Goal: Task Accomplishment & Management: Use online tool/utility

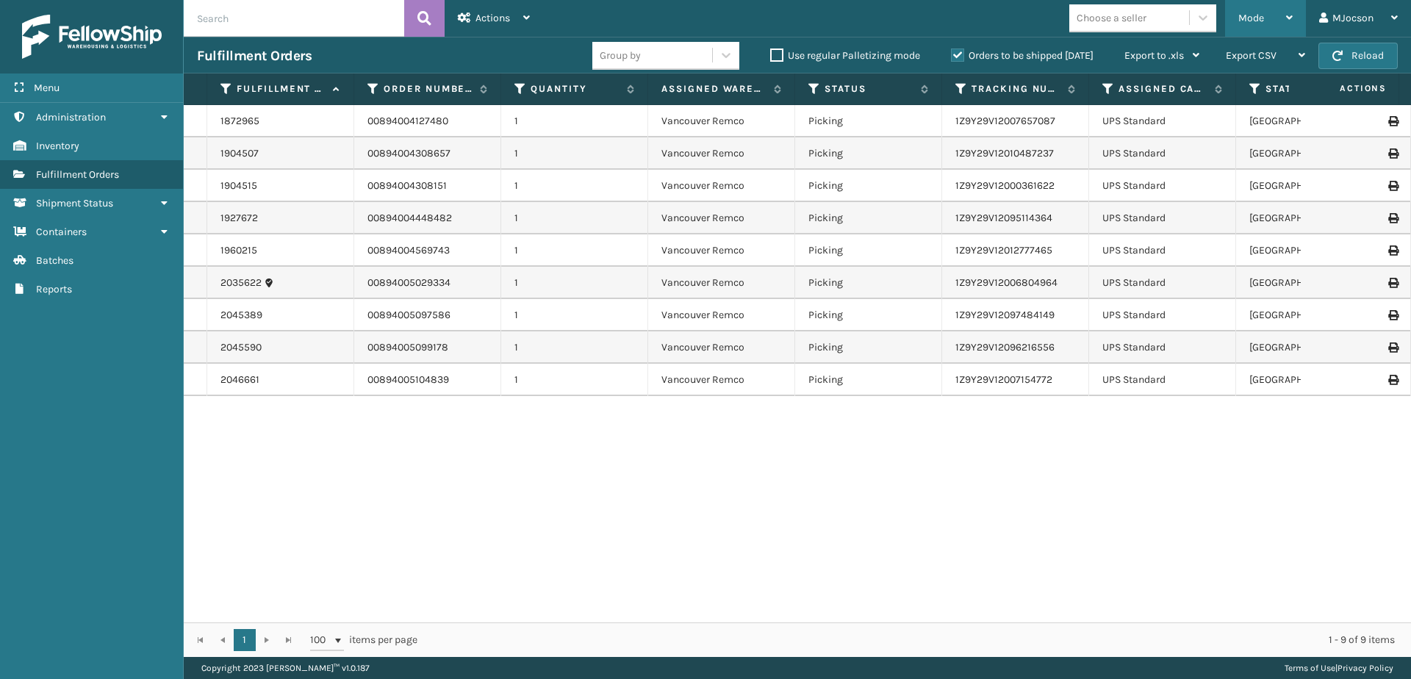
click at [1288, 11] on div "Mode" at bounding box center [1265, 18] width 54 height 37
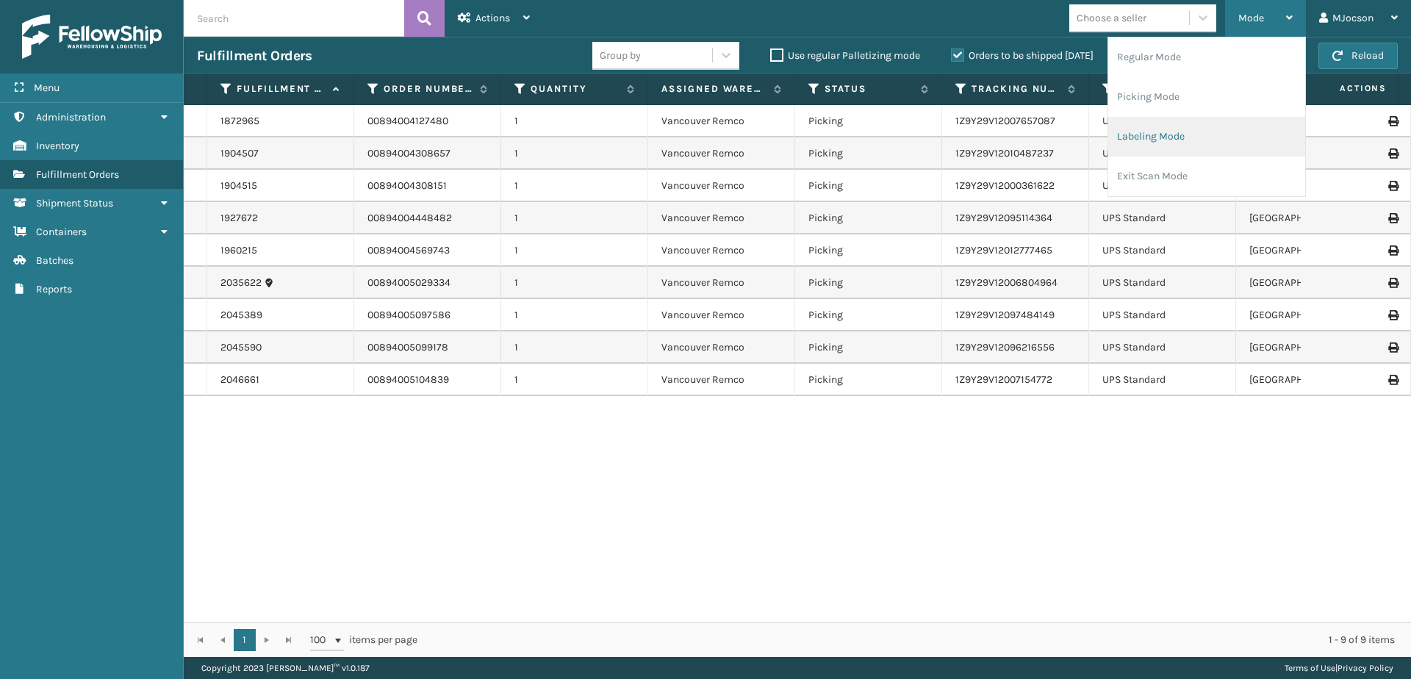
click at [1171, 132] on li "Labeling Mode" at bounding box center [1206, 137] width 197 height 40
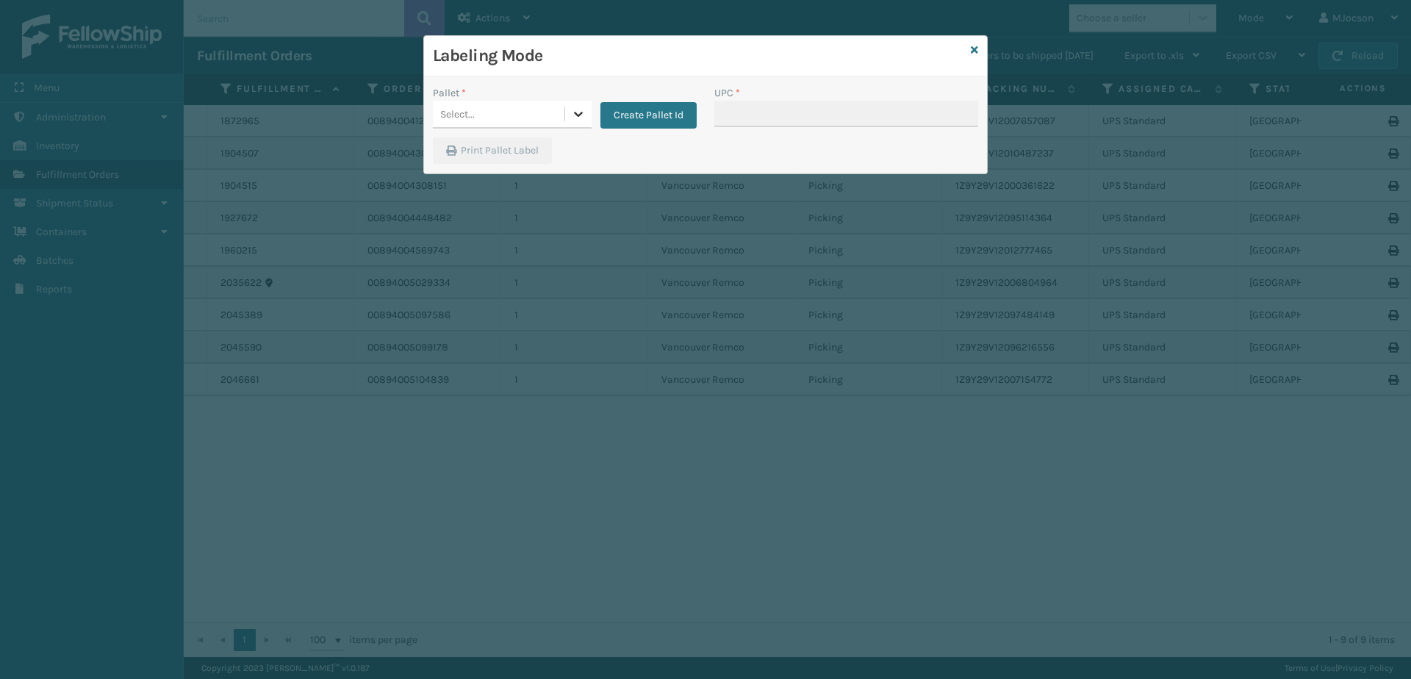
click at [576, 111] on icon at bounding box center [578, 114] width 15 height 15
click at [638, 108] on button "Create Pallet Id" at bounding box center [649, 115] width 96 height 26
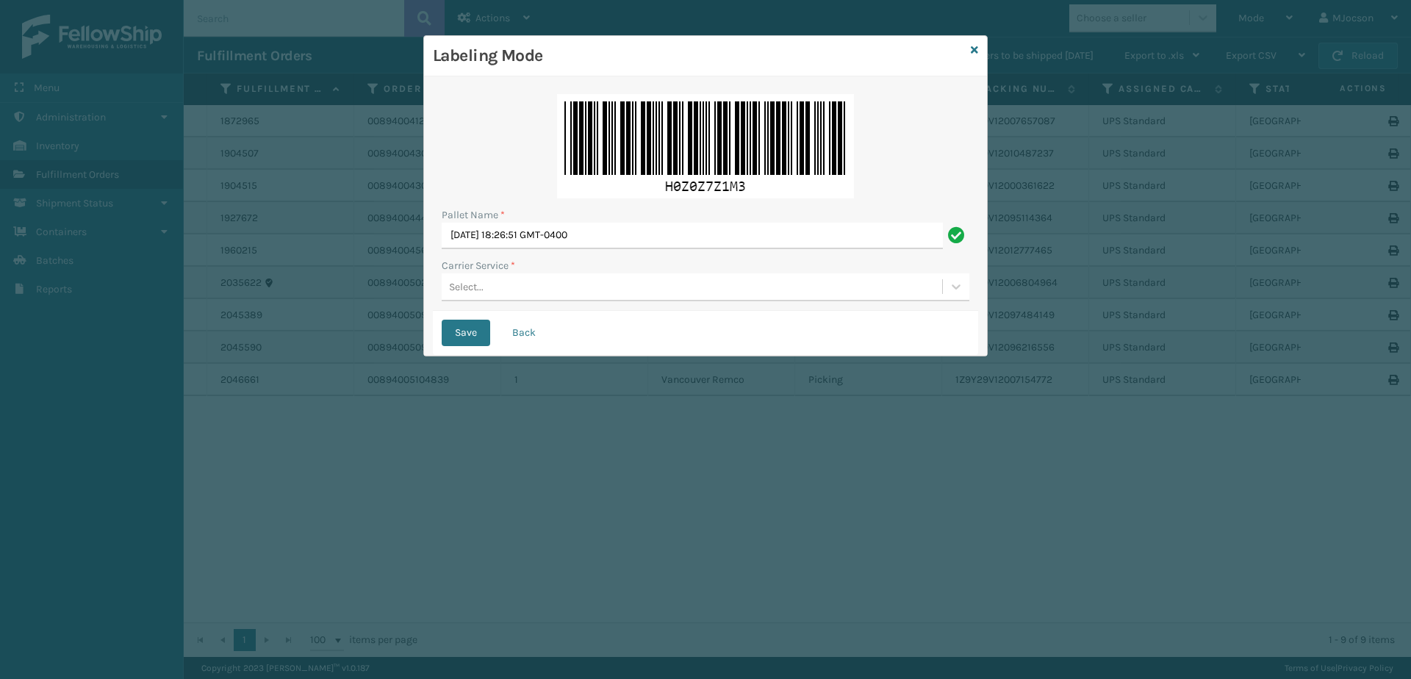
click at [452, 284] on div "Select..." at bounding box center [466, 286] width 35 height 15
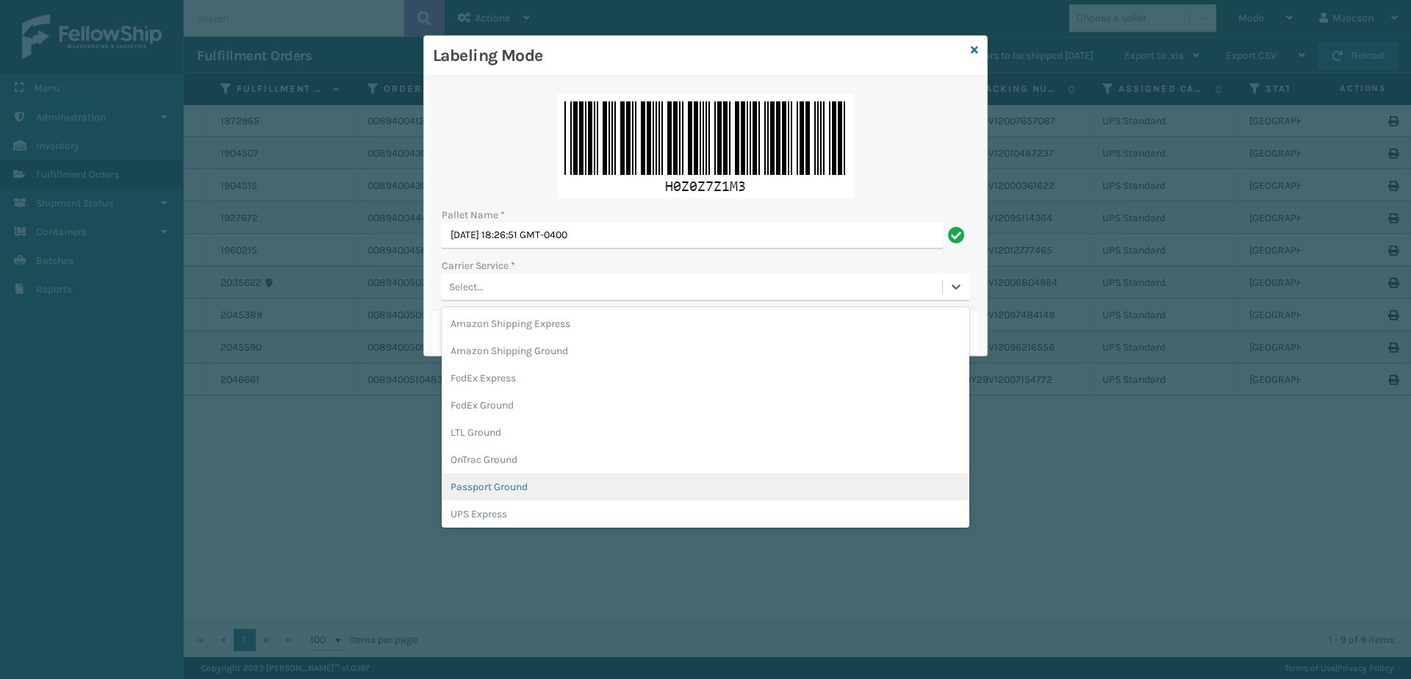
scroll to position [74, 0]
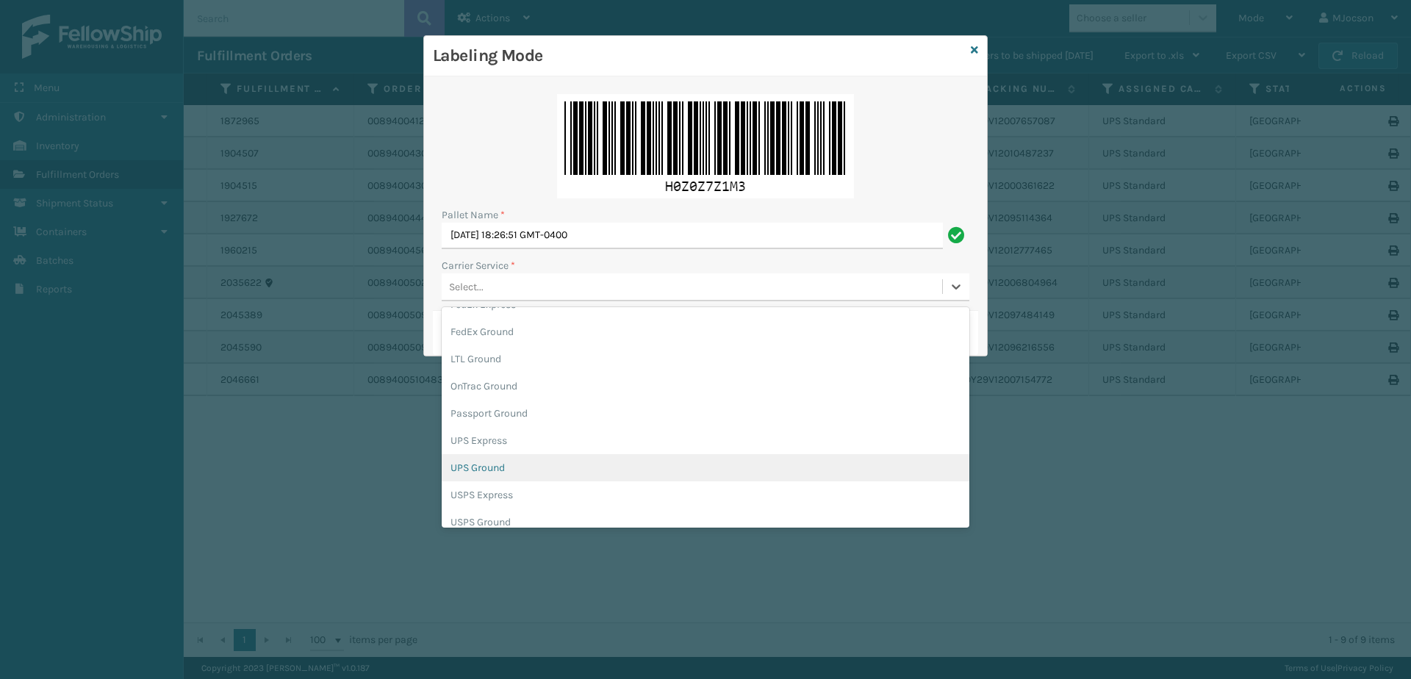
click at [513, 474] on div "UPS Ground" at bounding box center [706, 467] width 528 height 27
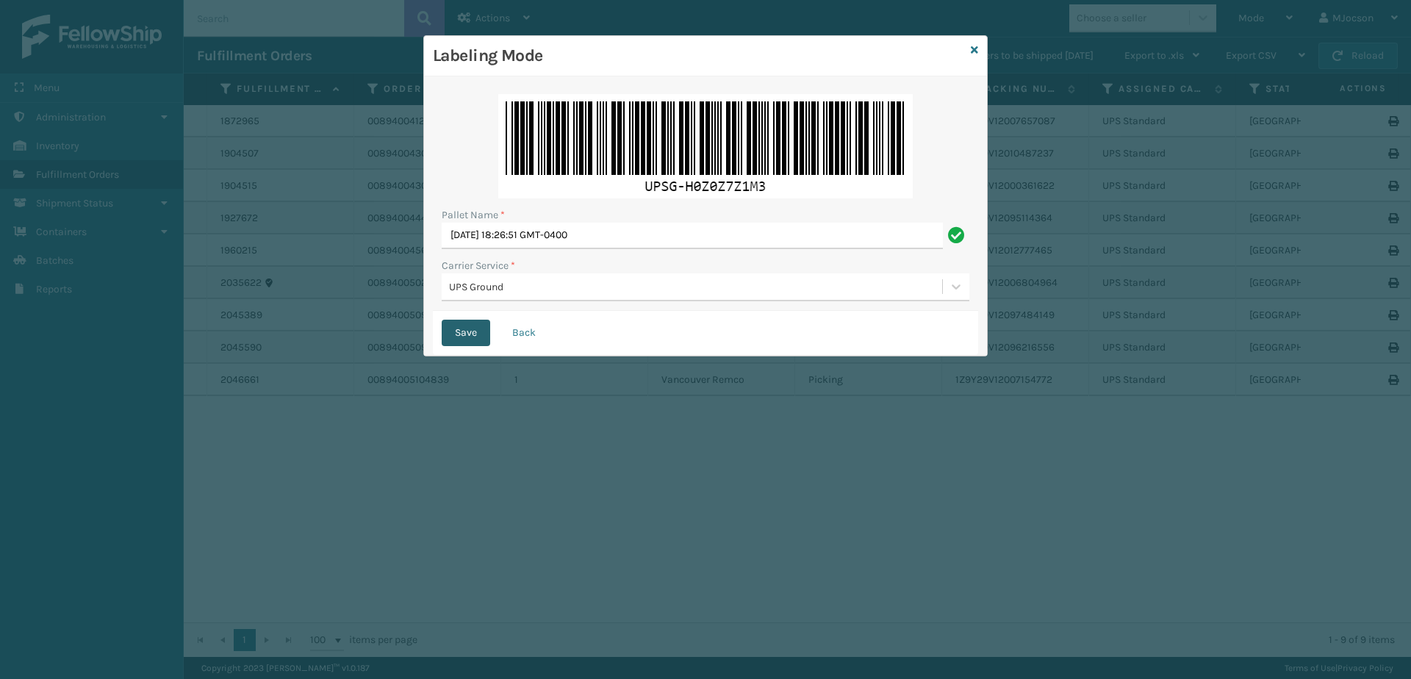
click at [465, 330] on button "Save" at bounding box center [466, 333] width 49 height 26
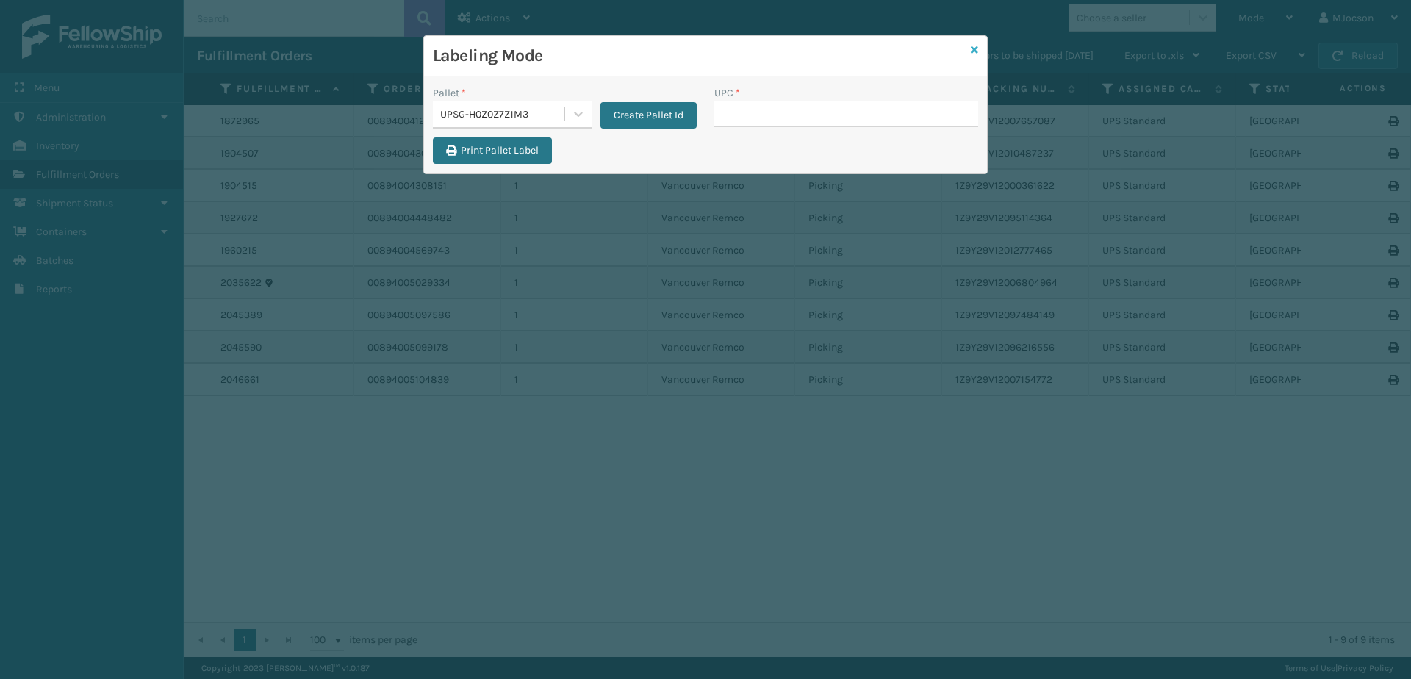
click at [971, 51] on icon at bounding box center [974, 50] width 7 height 10
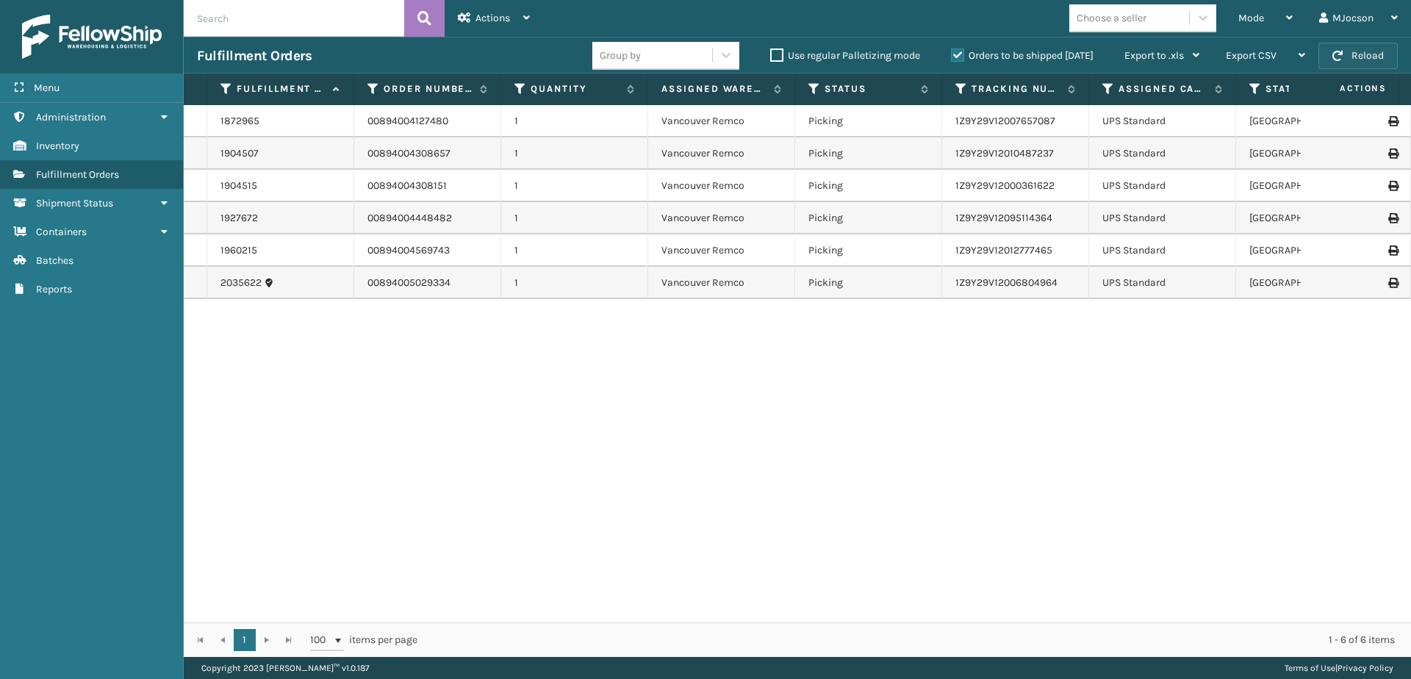
click at [1342, 51] on span "button" at bounding box center [1338, 56] width 10 height 10
click at [1290, 18] on icon at bounding box center [1289, 17] width 7 height 10
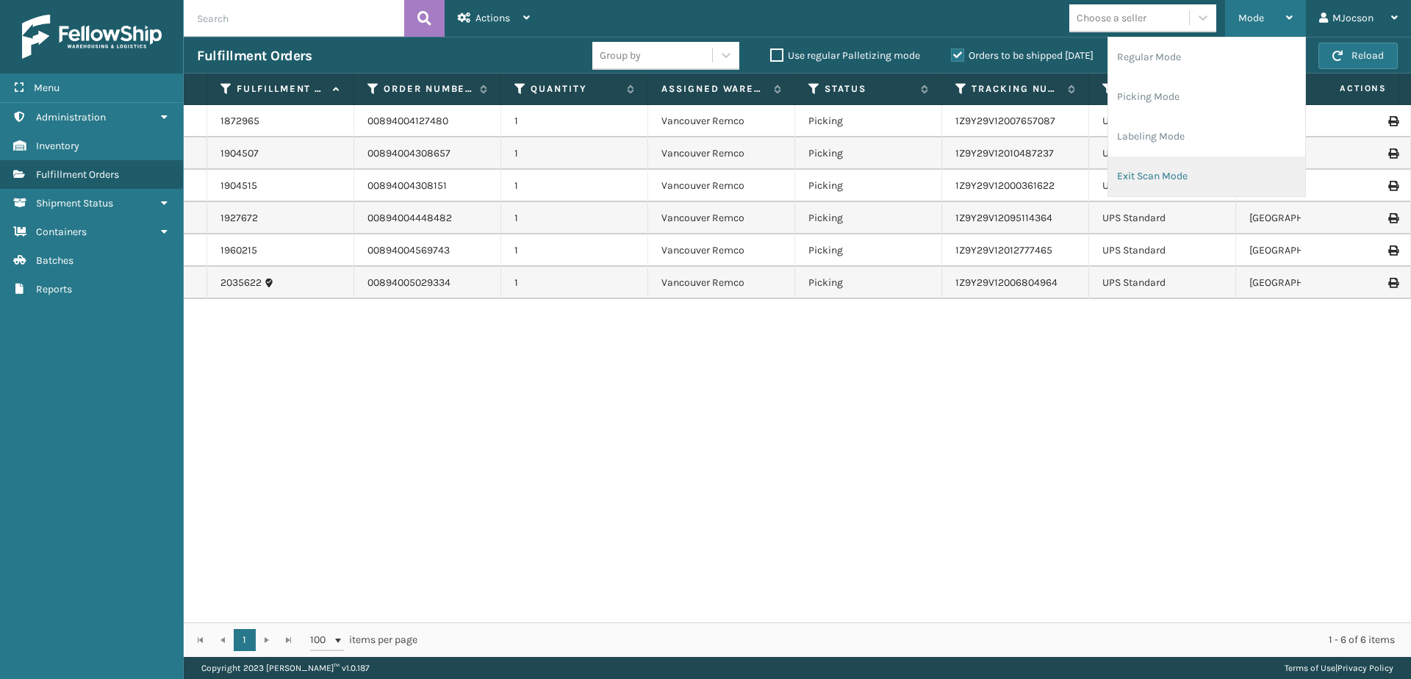
click at [1177, 176] on li "Exit Scan Mode" at bounding box center [1206, 177] width 197 height 40
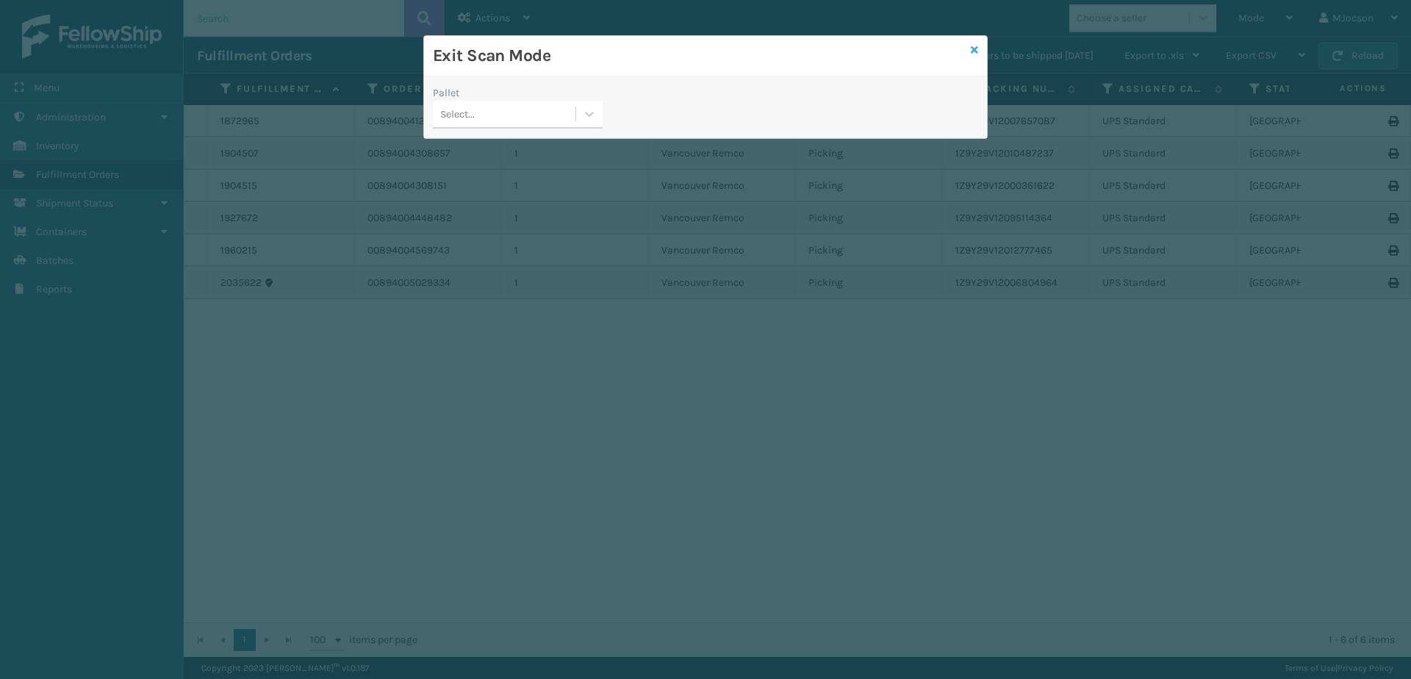
click at [975, 45] on icon at bounding box center [974, 50] width 7 height 10
